Goal: Task Accomplishment & Management: Manage account settings

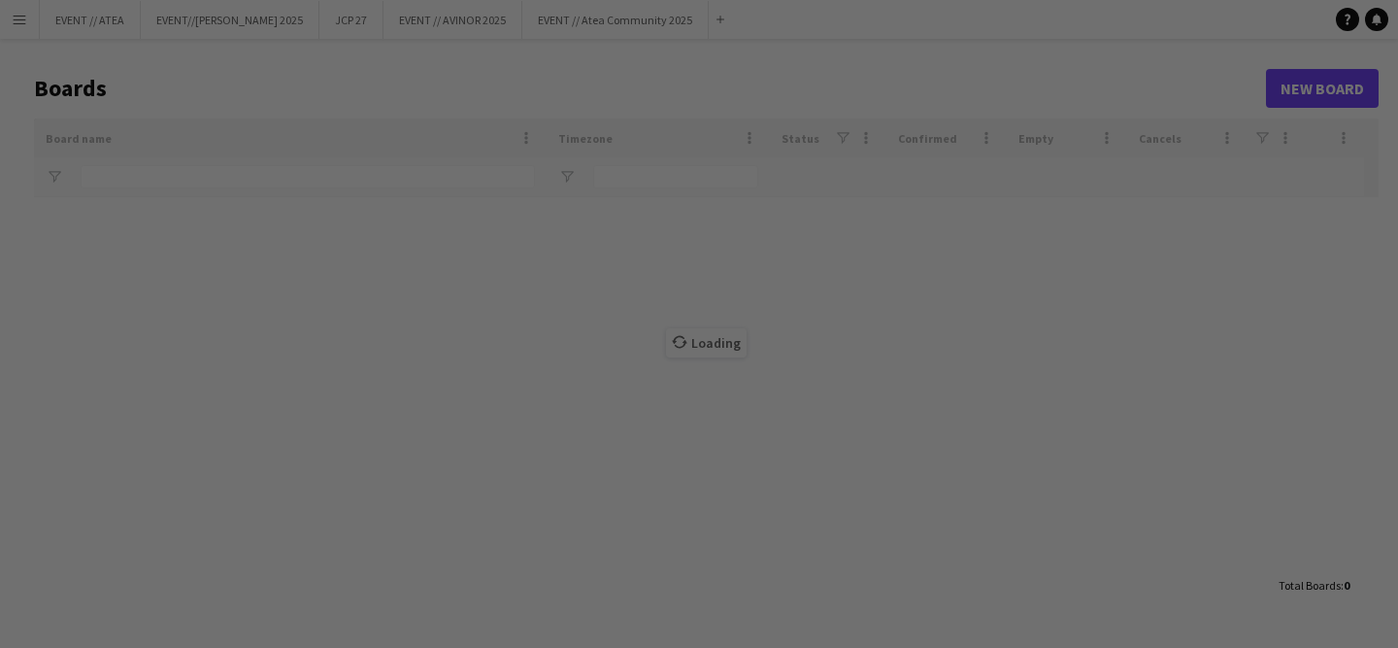
type input "******"
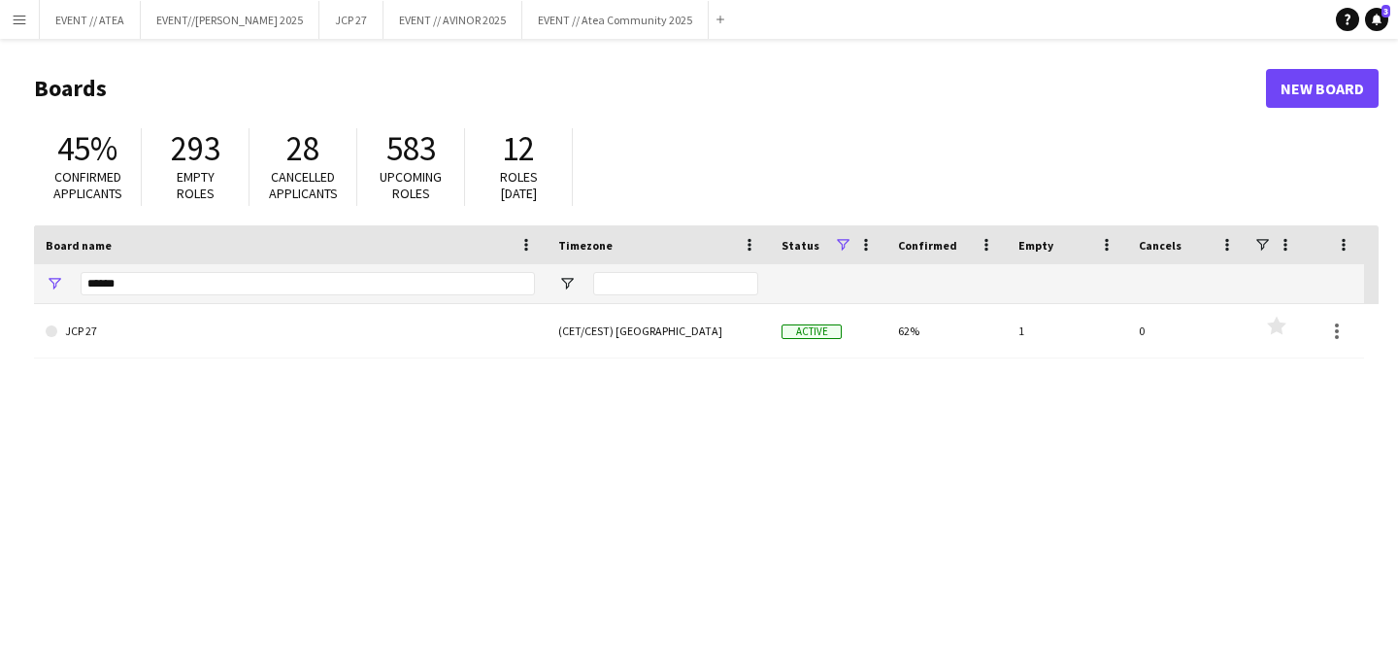
click at [20, 18] on app-icon "Menu" at bounding box center [20, 20] width 16 height 16
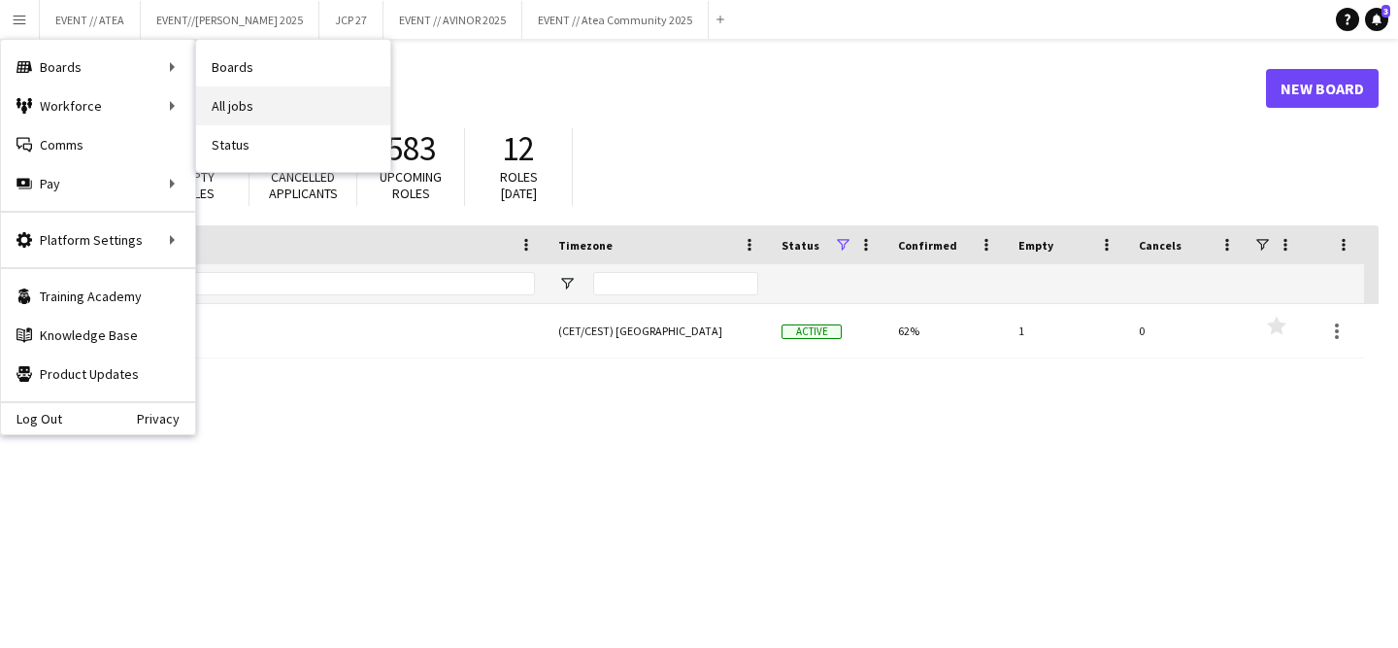
click at [247, 96] on link "All jobs" at bounding box center [293, 105] width 194 height 39
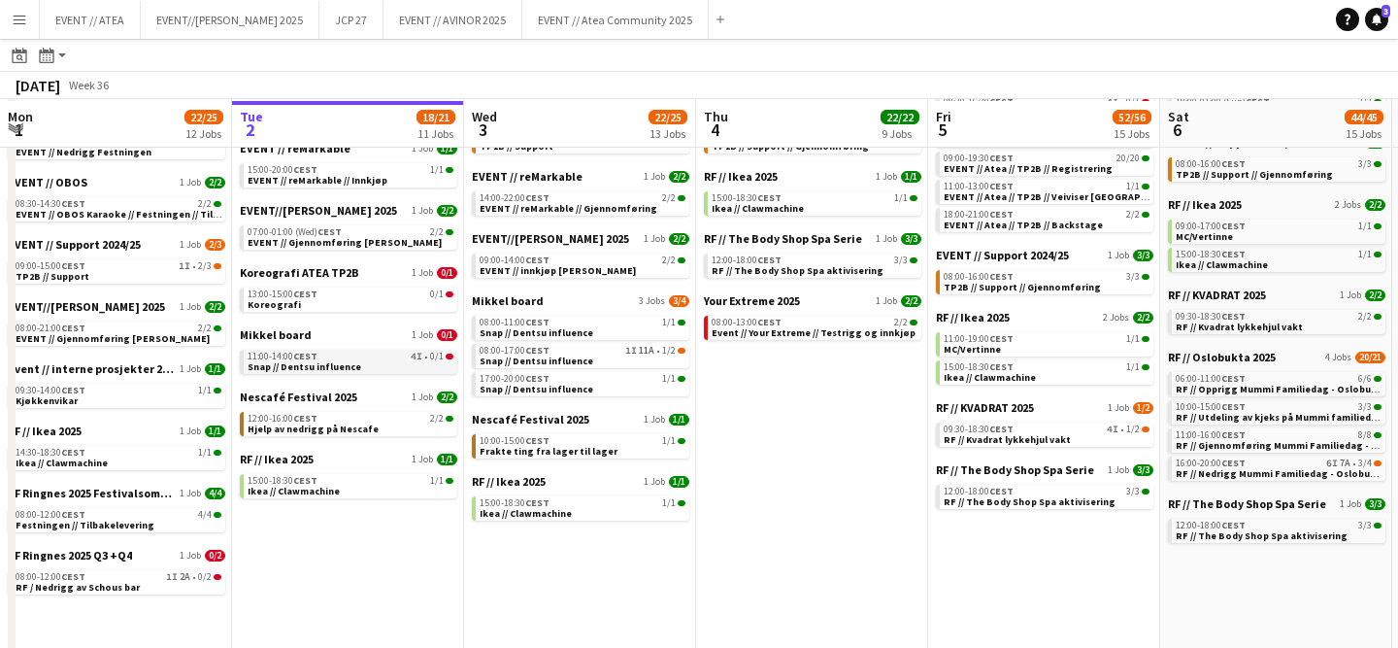
scroll to position [312, 0]
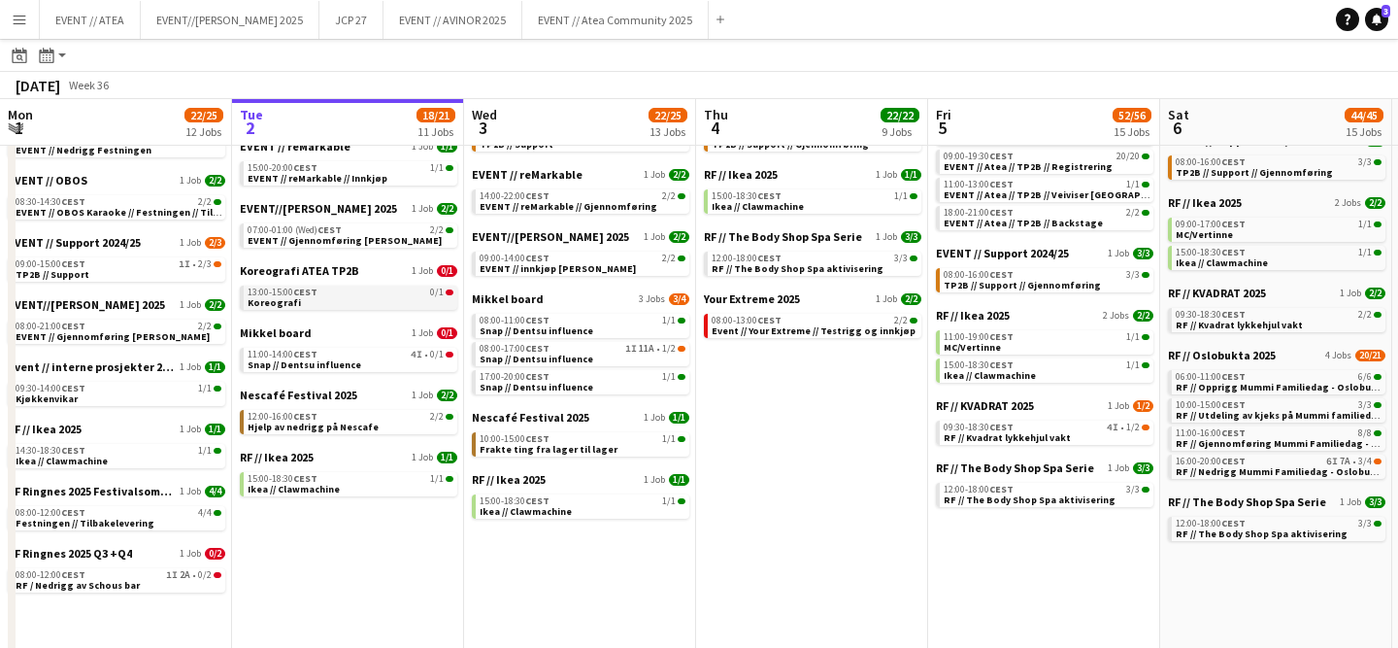
click at [286, 301] on span "Koreografi" at bounding box center [274, 302] width 53 height 13
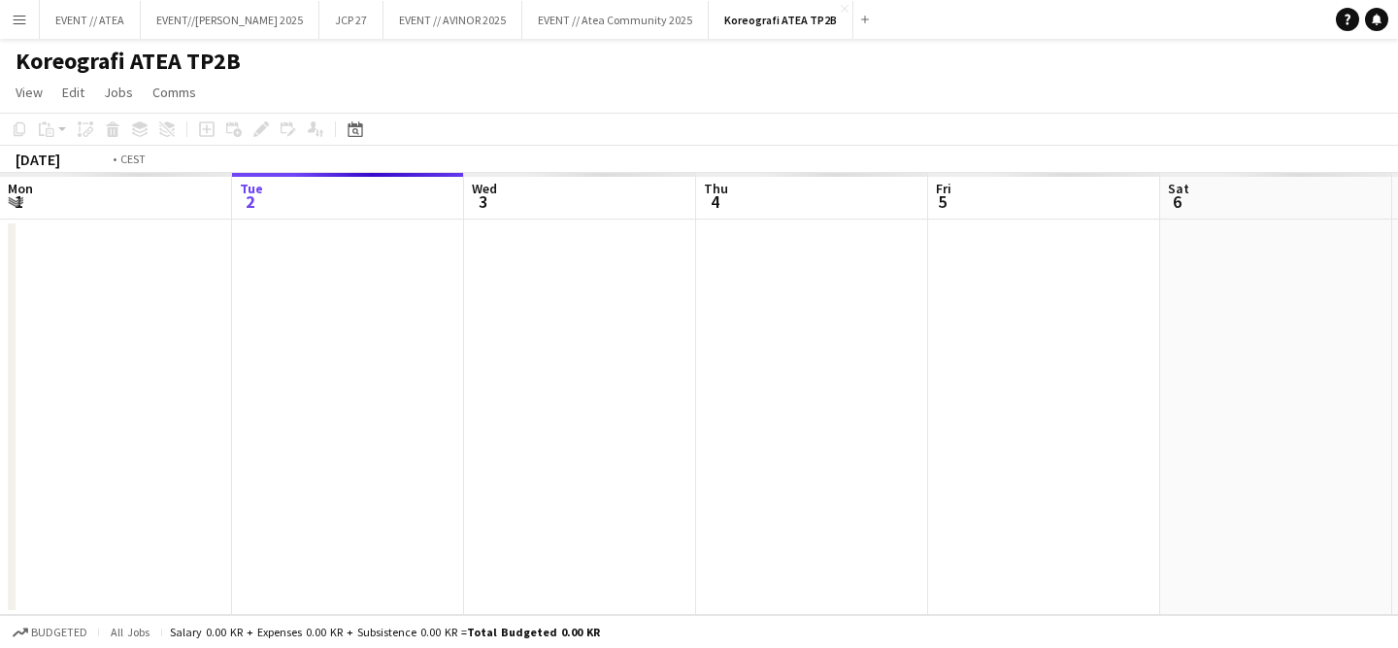
scroll to position [0, 668]
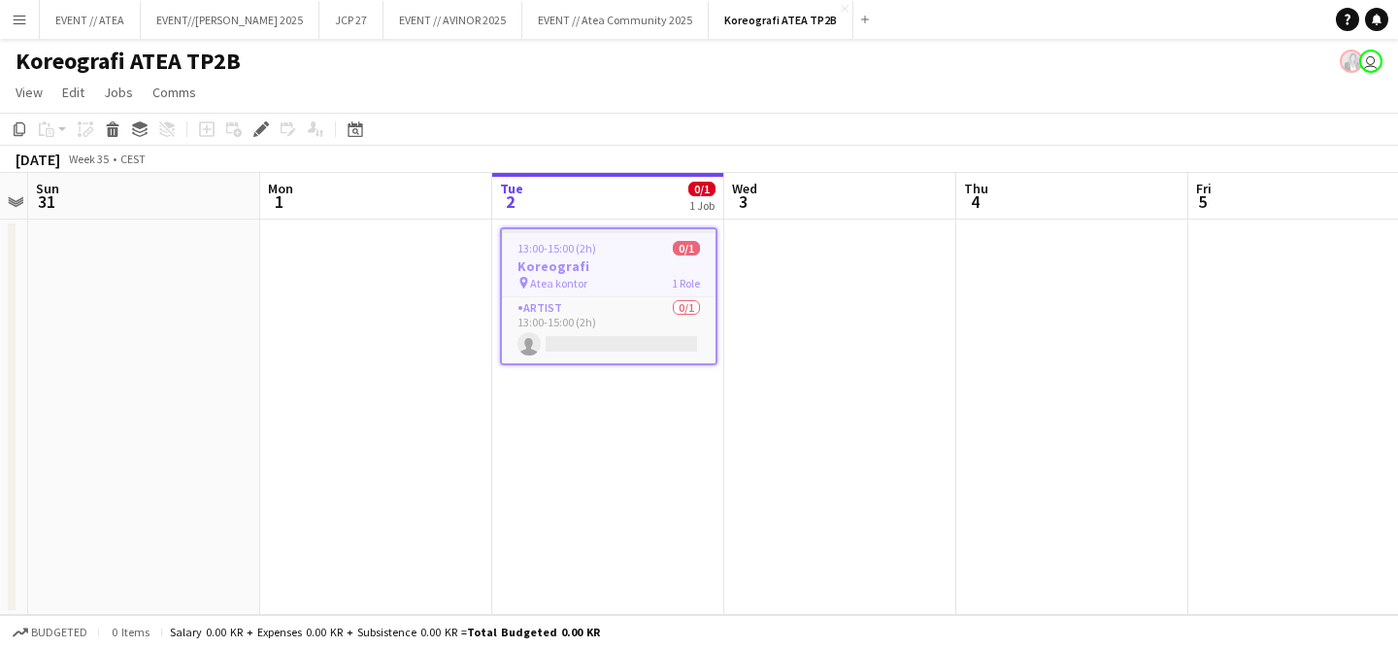
click at [603, 292] on app-job-card "13:00-15:00 (2h) 0/1 Koreografi pin Atea kontor 1 Role Artist 0/1 13:00-15:00 (…" at bounding box center [608, 296] width 217 height 138
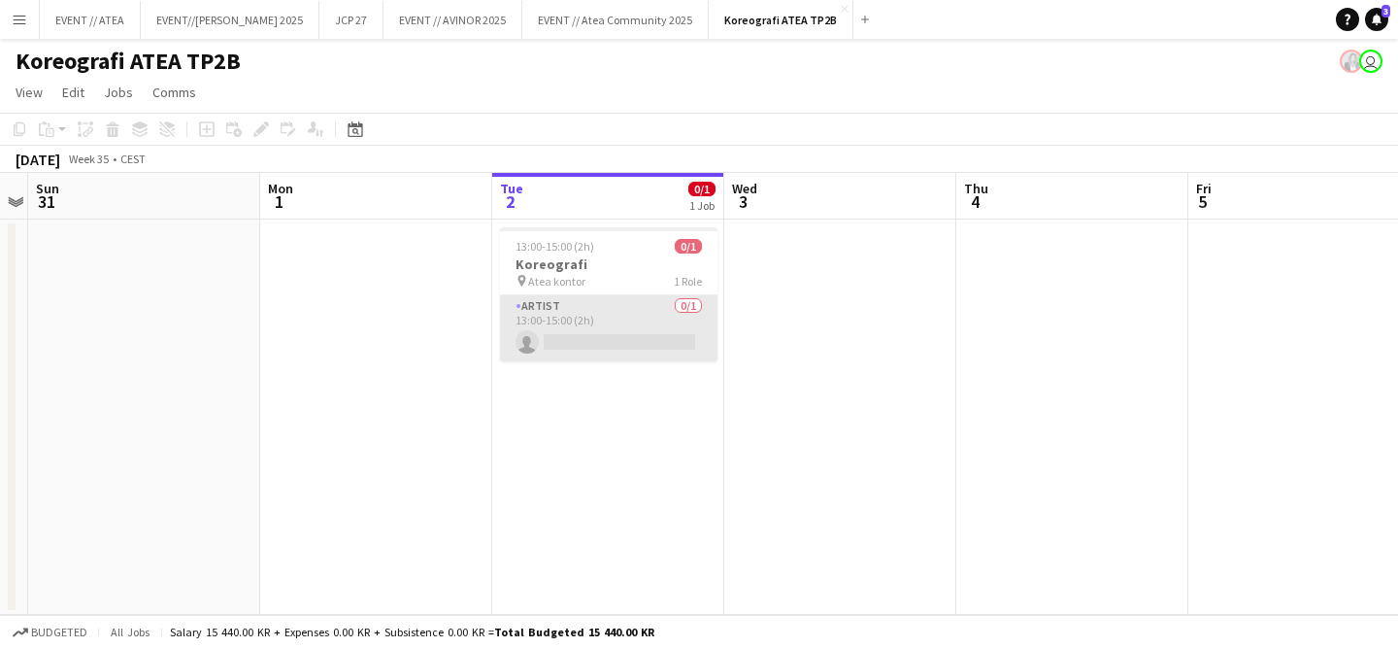
click at [589, 335] on app-card-role "Artist 0/1 13:00-15:00 (2h) single-neutral-actions" at bounding box center [608, 328] width 217 height 66
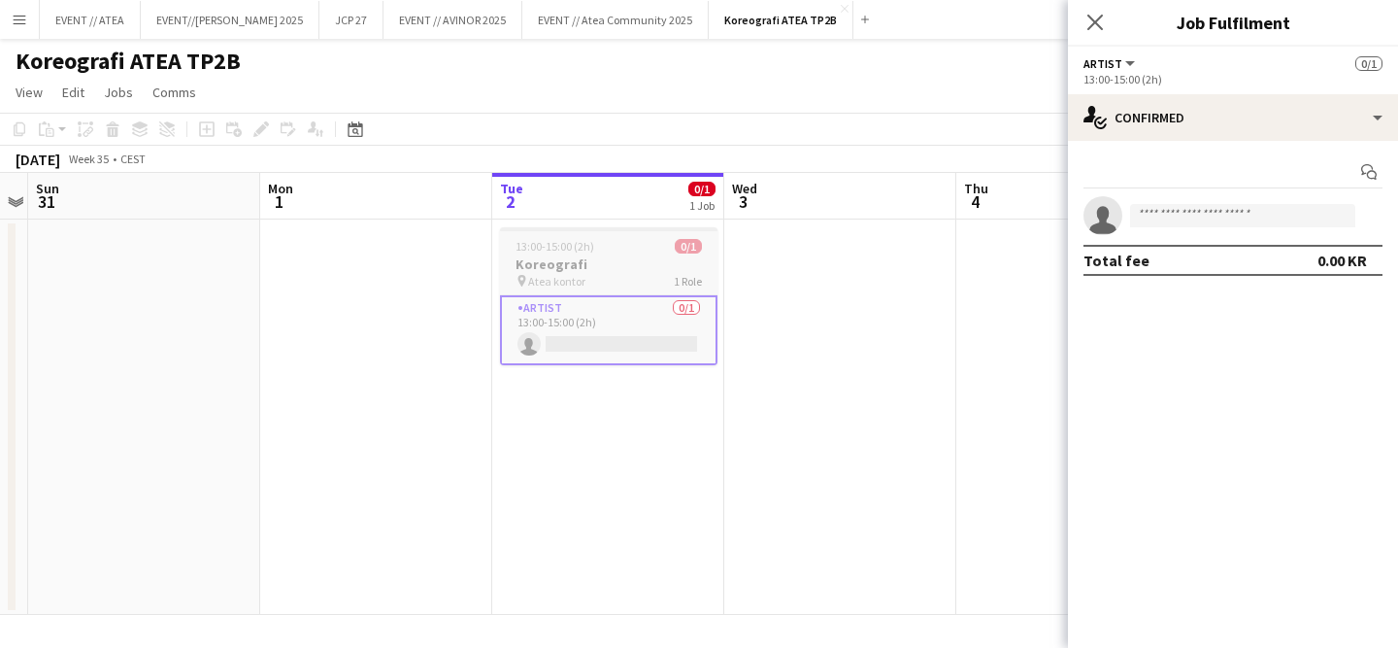
click at [540, 271] on h3 "Koreografi" at bounding box center [608, 263] width 217 height 17
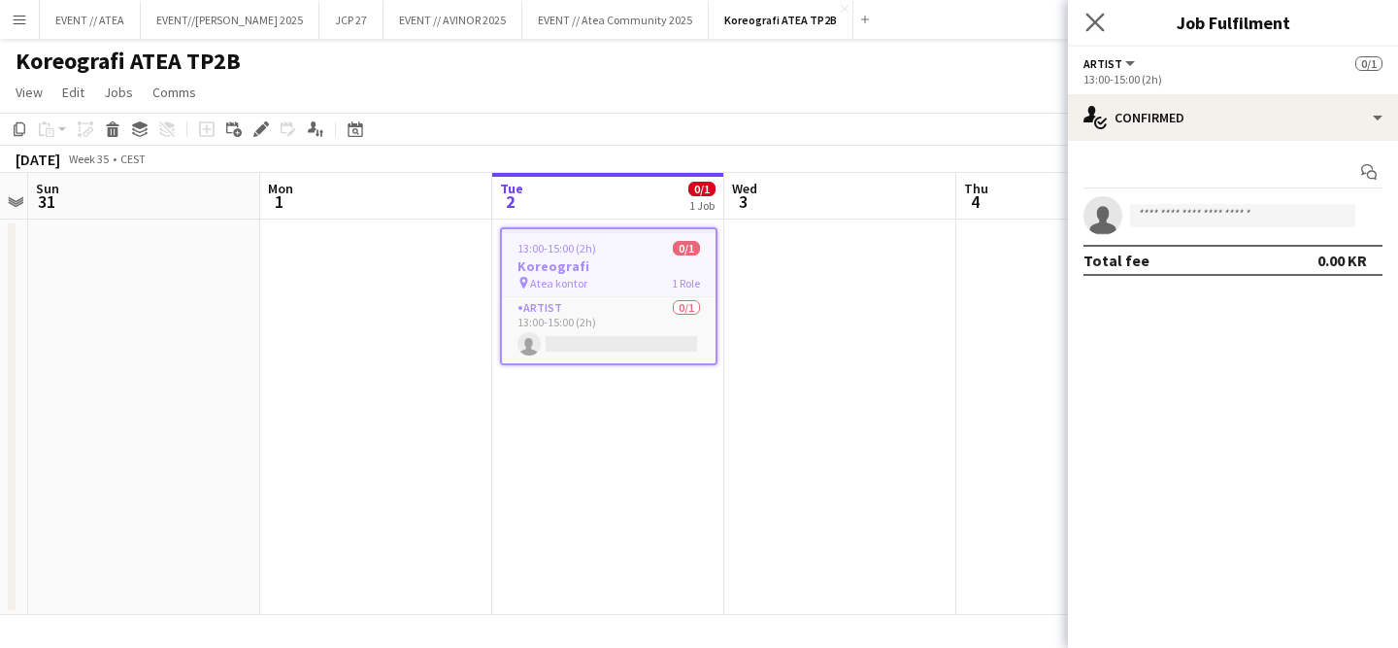
click at [1098, 33] on app-icon "Close pop-in" at bounding box center [1096, 23] width 28 height 28
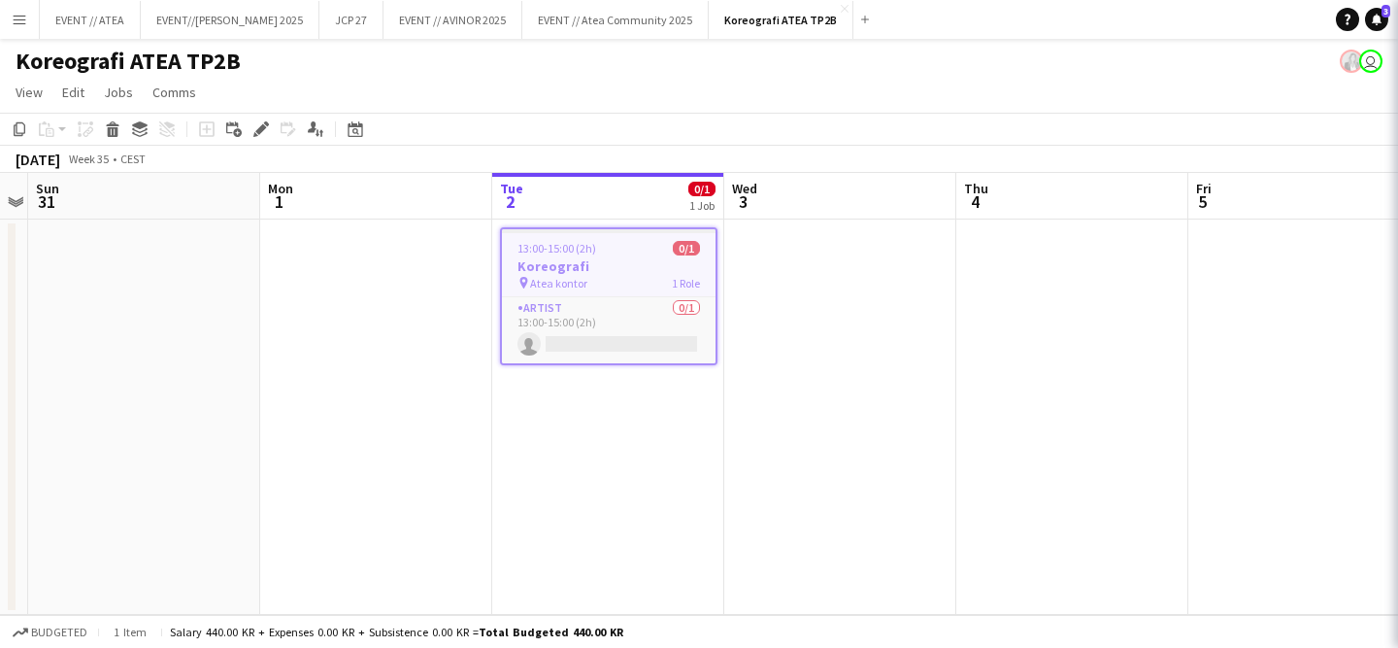
click at [1098, 33] on app-navbar "Menu Boards Boards Boards All jobs Status Workforce Workforce My Workforce Recr…" at bounding box center [699, 19] width 1398 height 39
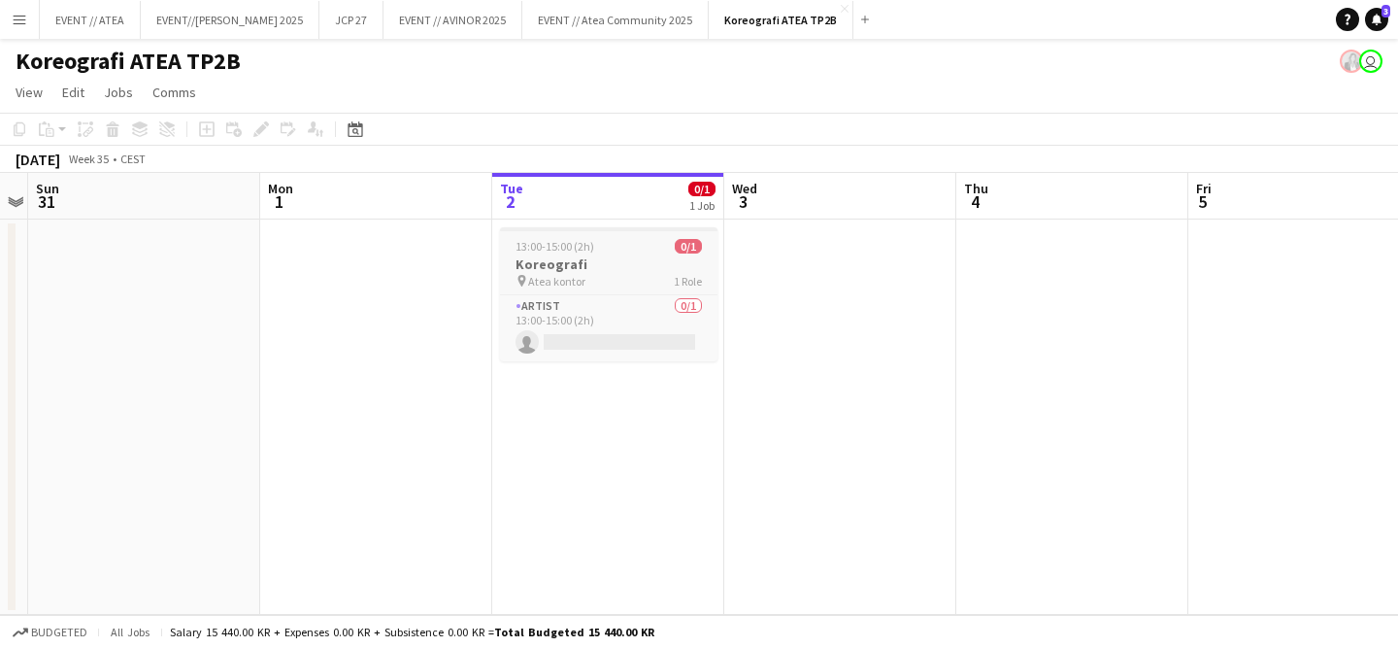
click at [599, 237] on app-job-card "13:00-15:00 (2h) 0/1 Koreografi pin Atea kontor 1 Role Artist 0/1 13:00-15:00 (…" at bounding box center [608, 294] width 217 height 134
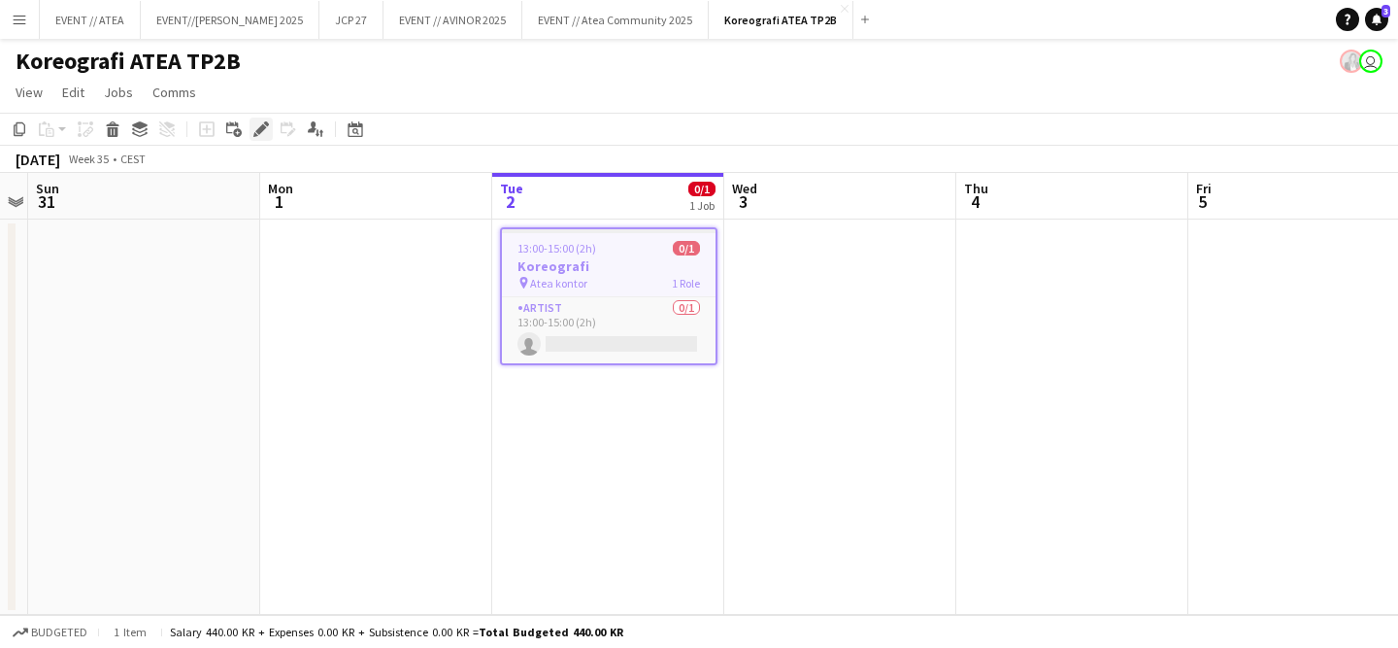
click at [261, 127] on icon at bounding box center [260, 129] width 11 height 11
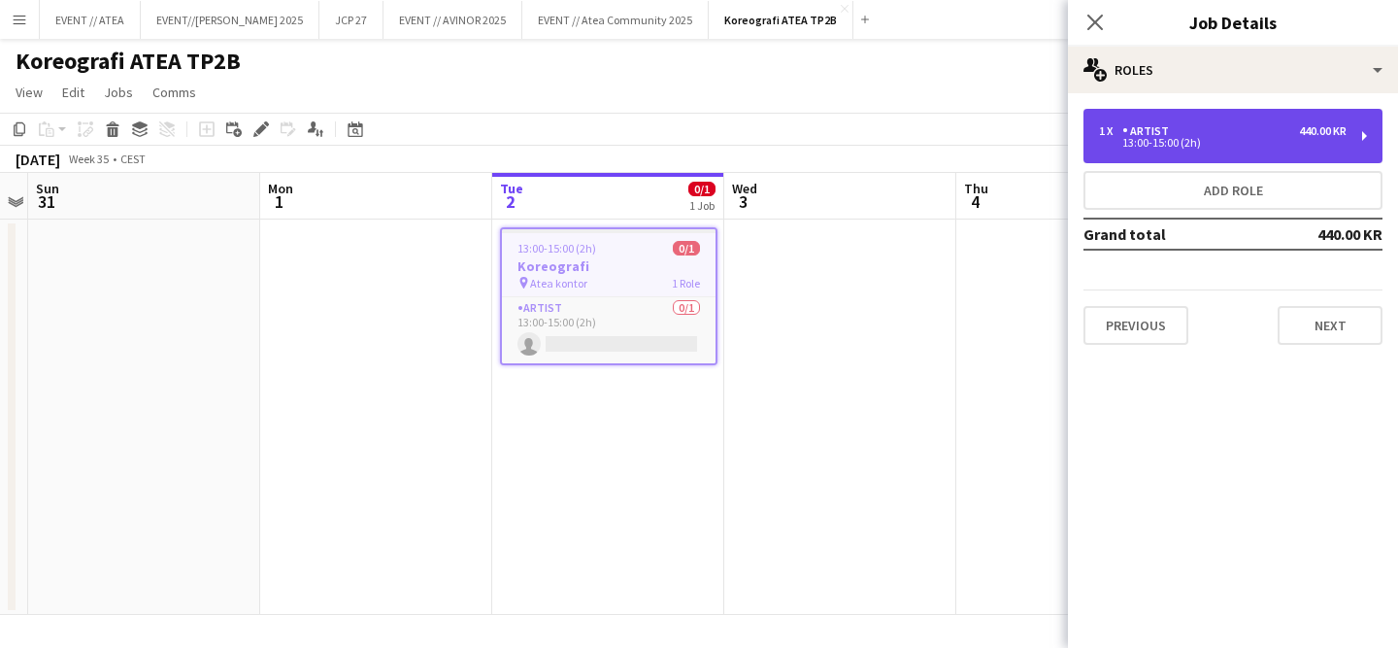
click at [1169, 136] on div "Artist" at bounding box center [1149, 131] width 54 height 14
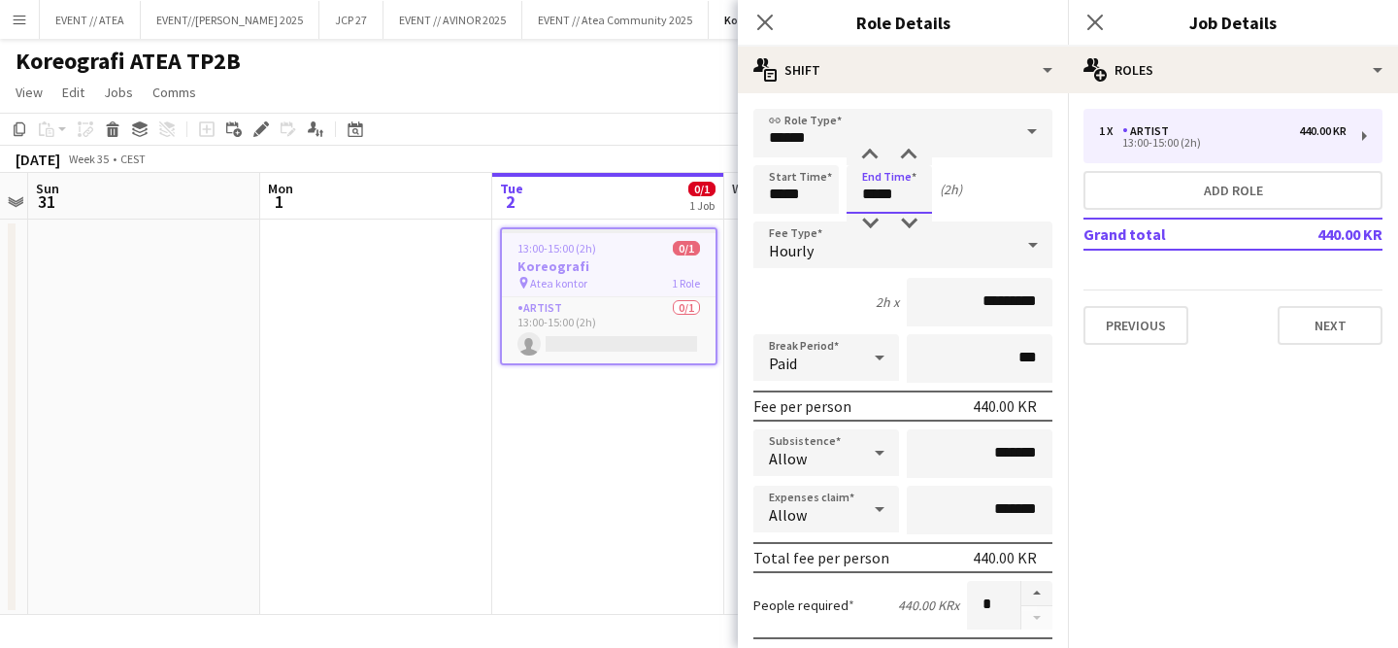
click at [876, 196] on input "*****" at bounding box center [889, 189] width 85 height 49
type input "*****"
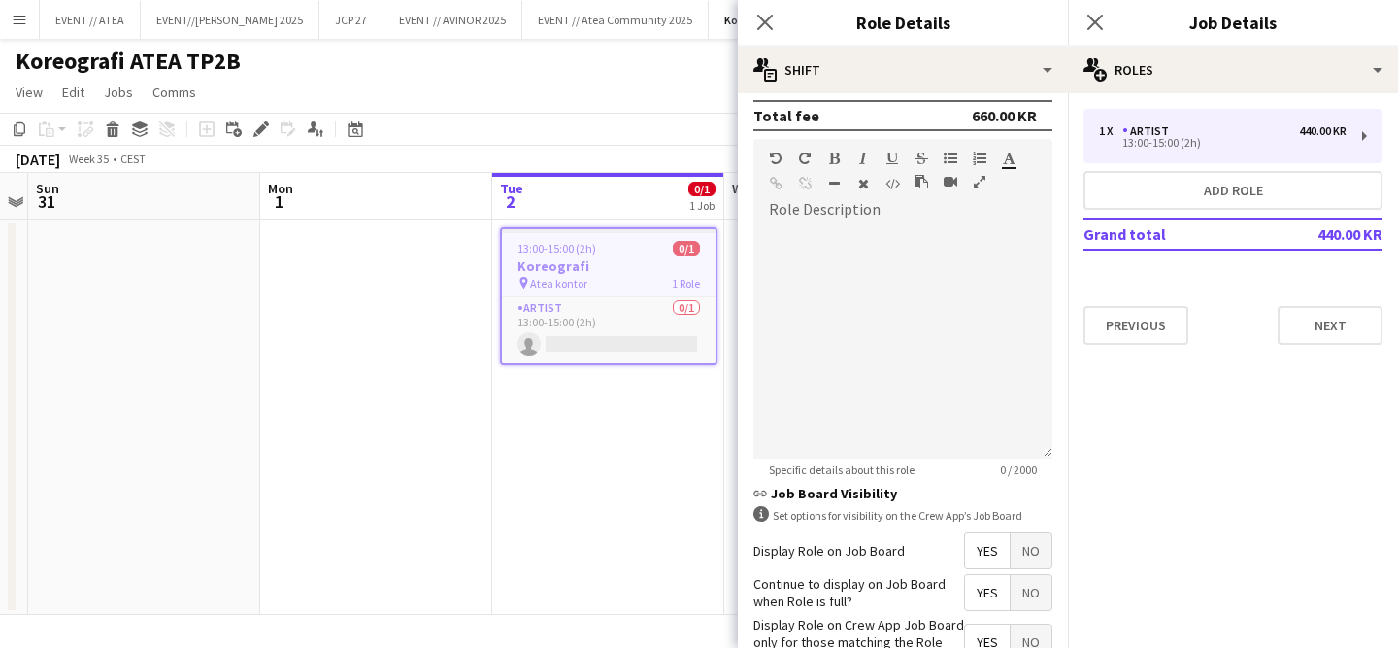
scroll to position [667, 0]
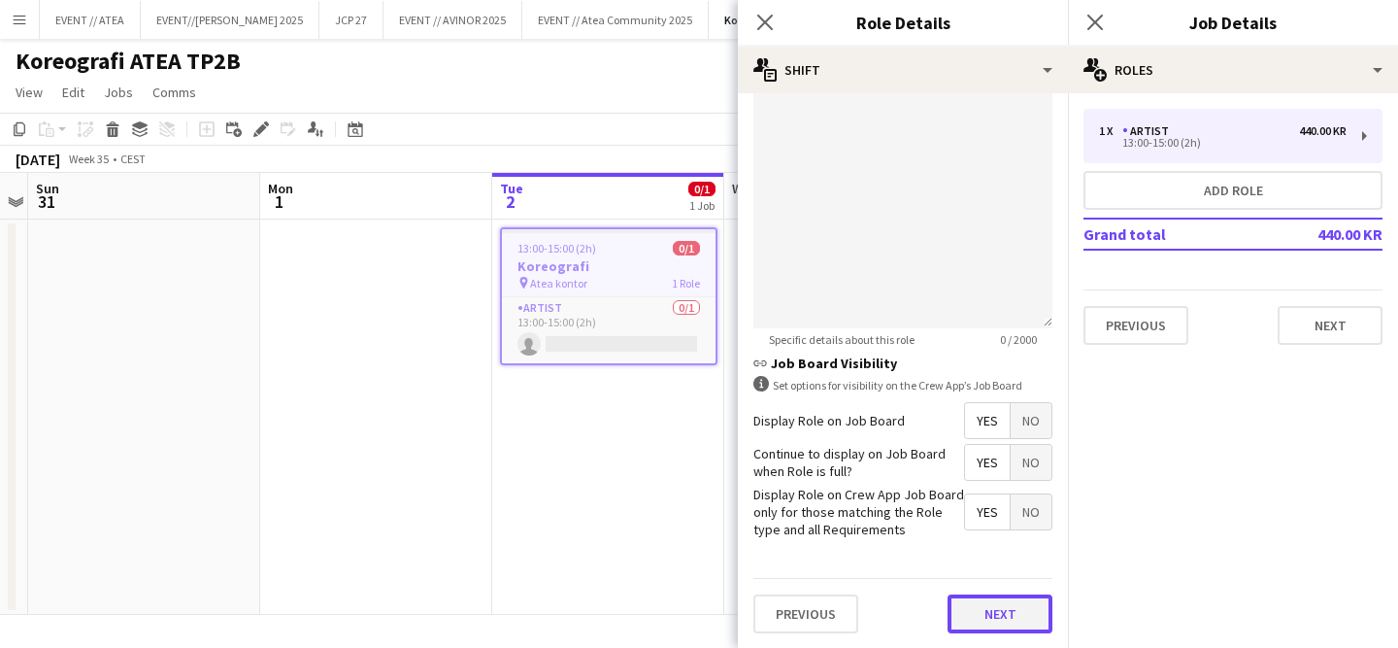
click at [999, 607] on button "Next" at bounding box center [1000, 613] width 105 height 39
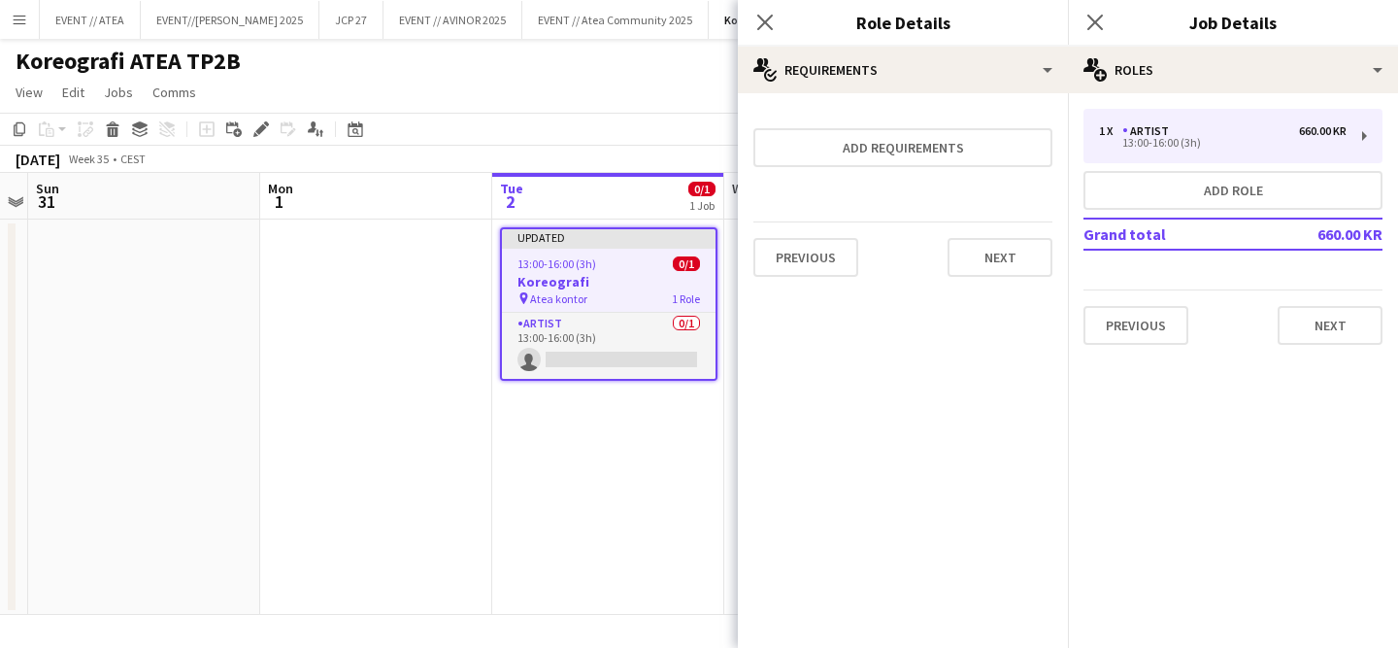
scroll to position [0, 0]
click at [1004, 259] on button "Next" at bounding box center [1000, 257] width 105 height 39
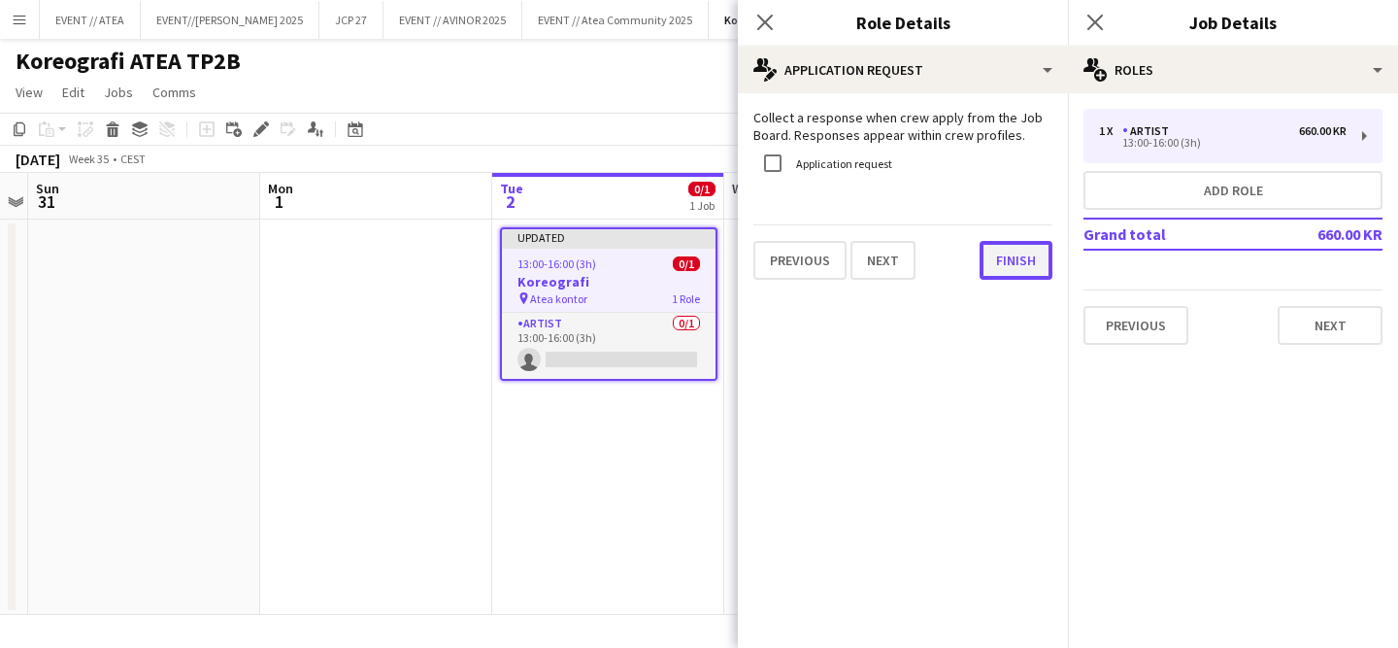
click at [995, 259] on button "Finish" at bounding box center [1016, 260] width 73 height 39
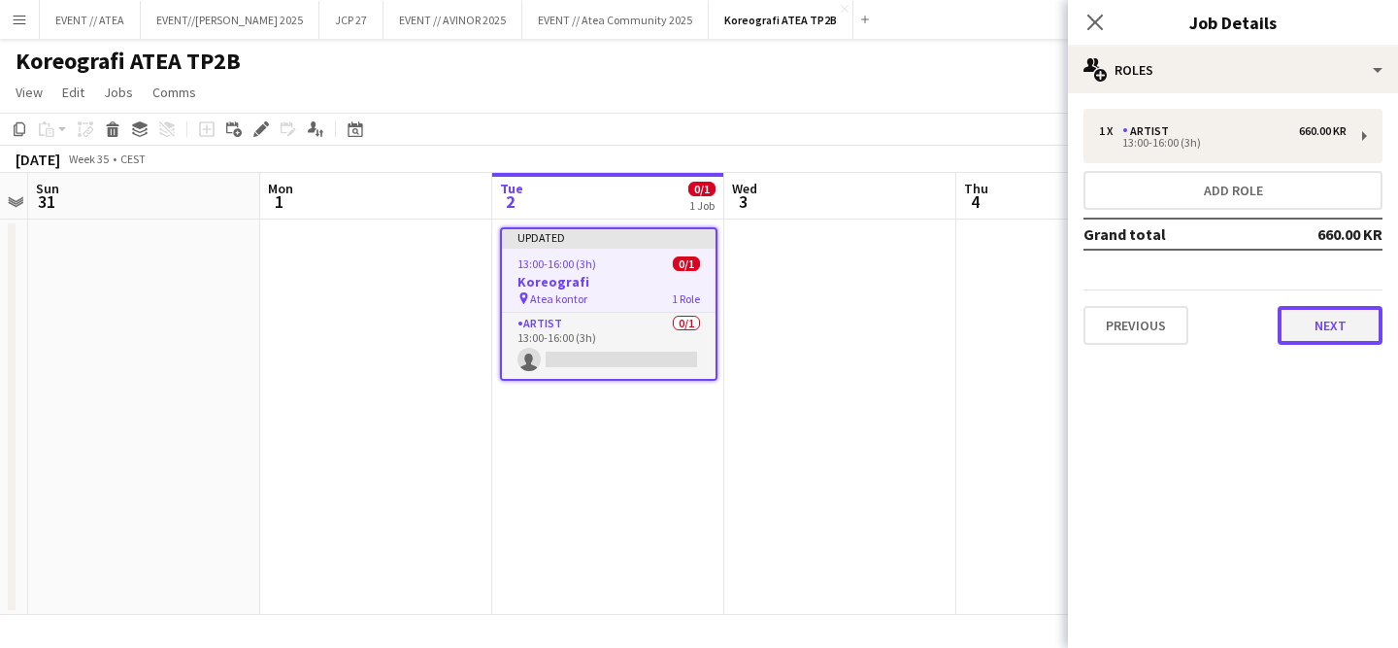
click at [1318, 317] on button "Next" at bounding box center [1330, 325] width 105 height 39
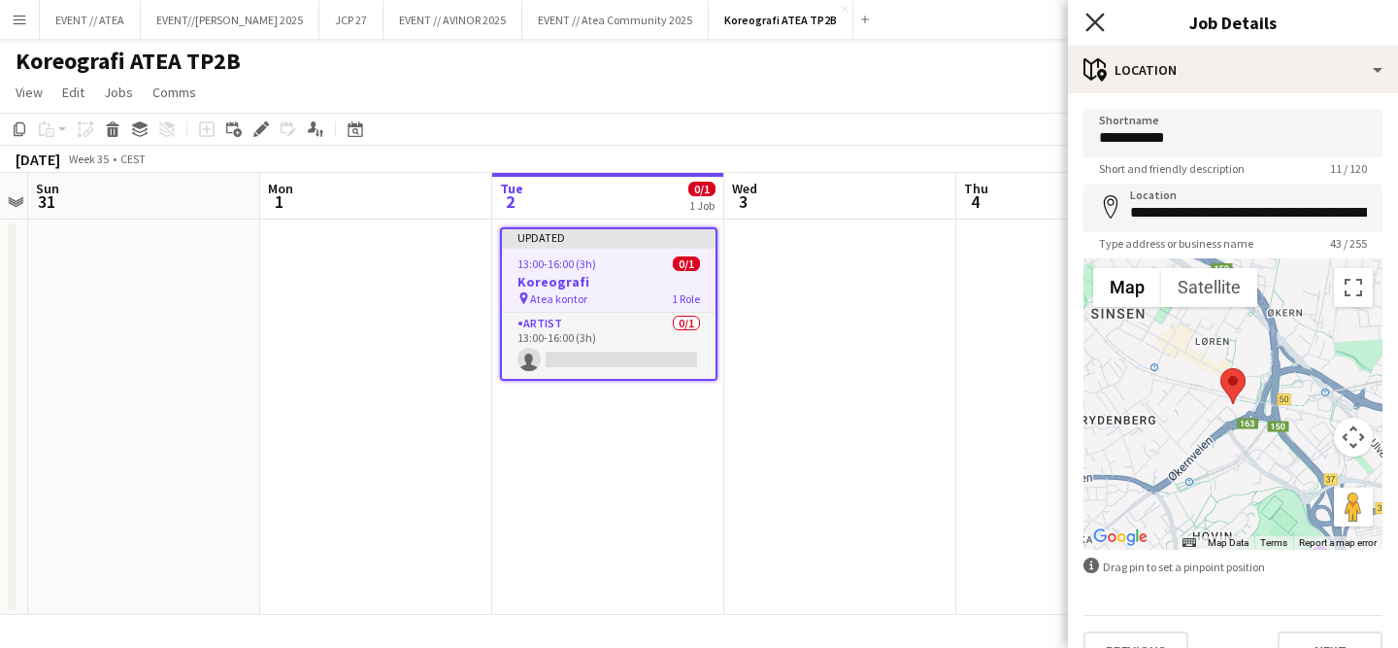
click at [1091, 23] on icon "Close pop-in" at bounding box center [1094, 22] width 18 height 18
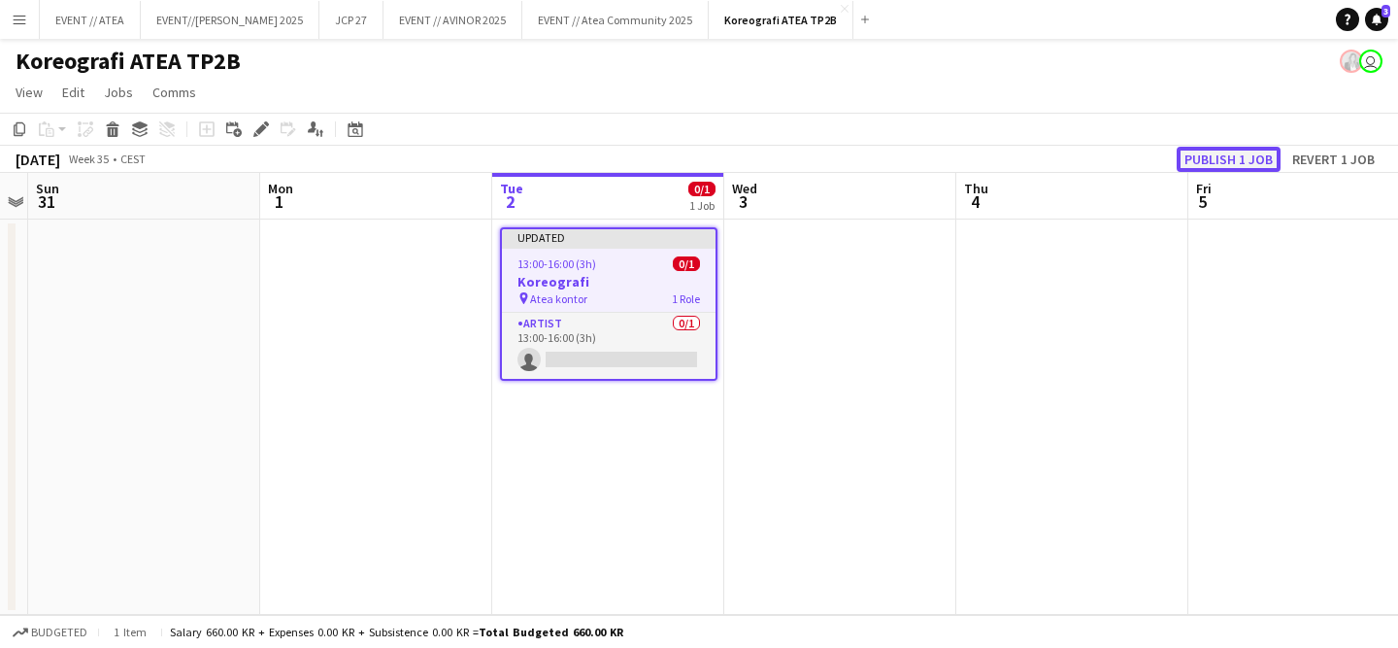
click at [1241, 150] on button "Publish 1 job" at bounding box center [1229, 159] width 104 height 25
